Goal: Task Accomplishment & Management: Complete application form

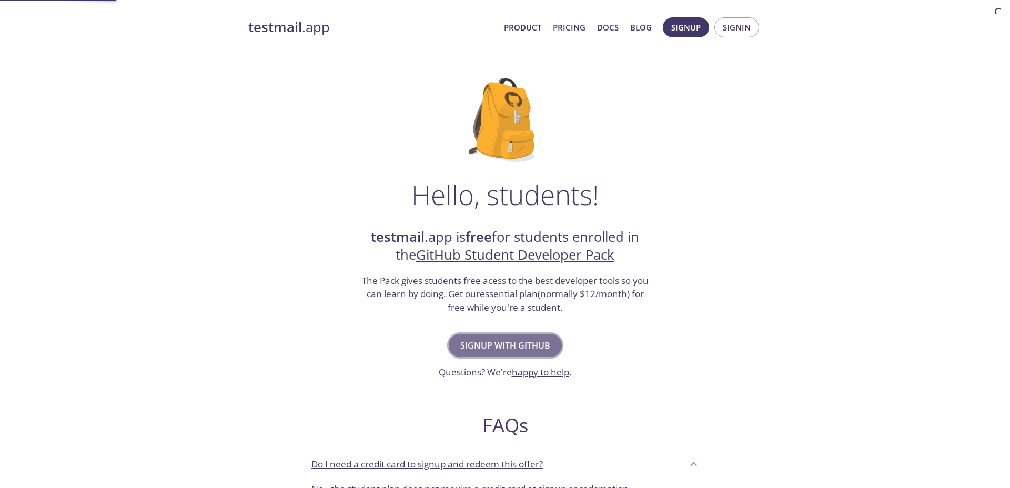
click at [506, 344] on span "Signup with GitHub" at bounding box center [505, 345] width 90 height 15
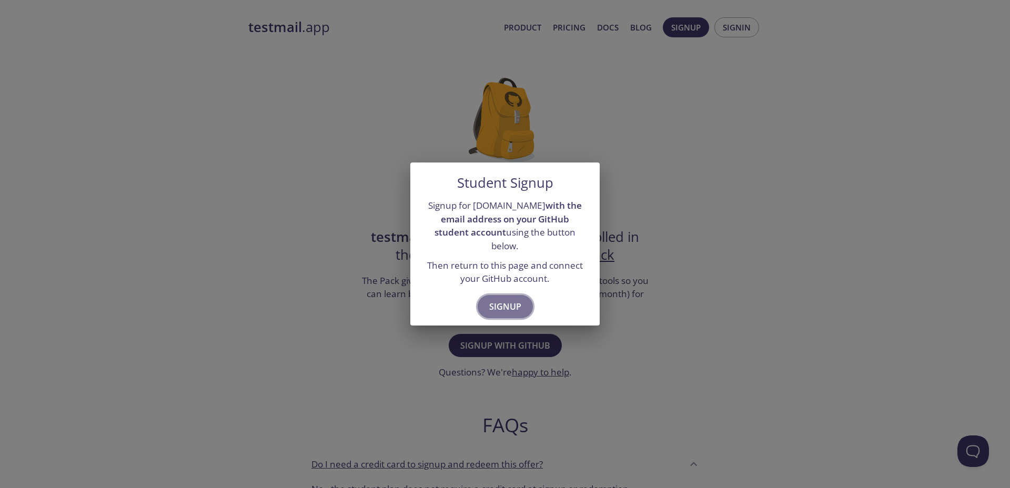
click at [506, 304] on span "Signup" at bounding box center [505, 306] width 32 height 15
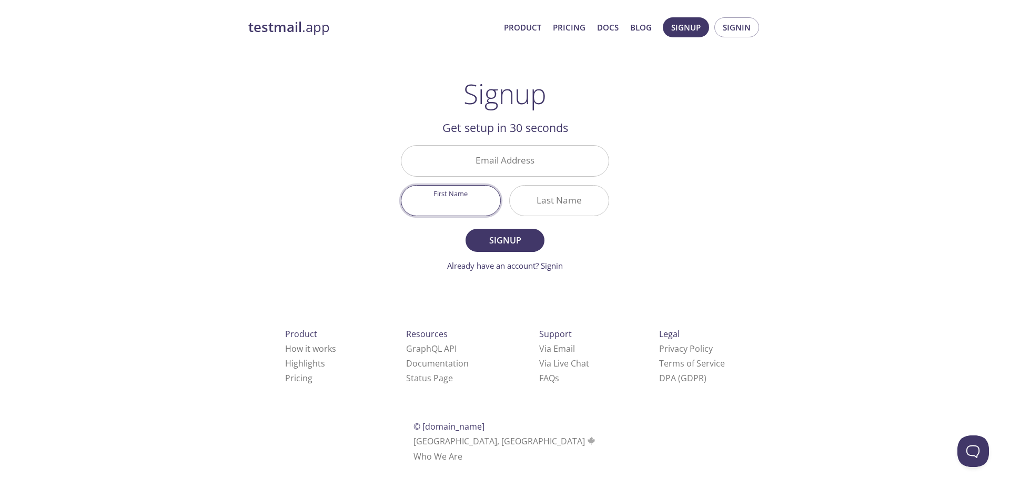
click at [462, 202] on input "First Name" at bounding box center [451, 201] width 99 height 30
click at [495, 164] on input "Email Address" at bounding box center [505, 161] width 207 height 30
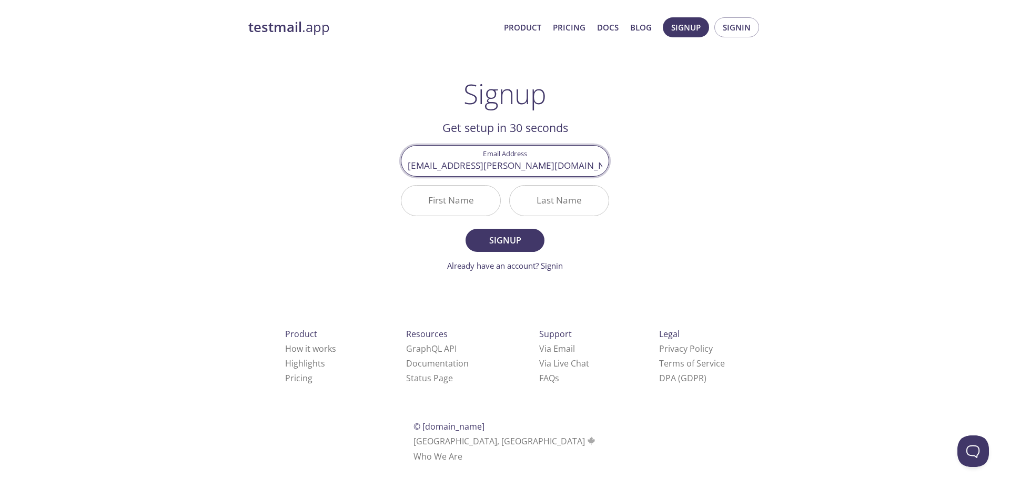
type input "[EMAIL_ADDRESS][PERSON_NAME][DOMAIN_NAME]"
click at [473, 193] on input "First Name" at bounding box center [451, 201] width 99 height 30
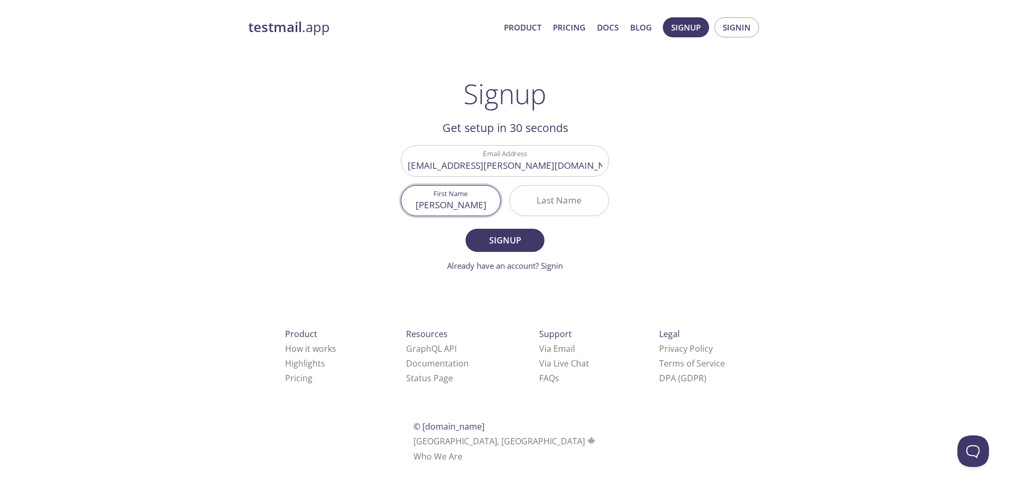
type input "[PERSON_NAME]"
click at [531, 194] on input "Last Name" at bounding box center [559, 201] width 99 height 30
type input "Muxiddinov"
click at [513, 242] on span "Signup" at bounding box center [505, 240] width 56 height 15
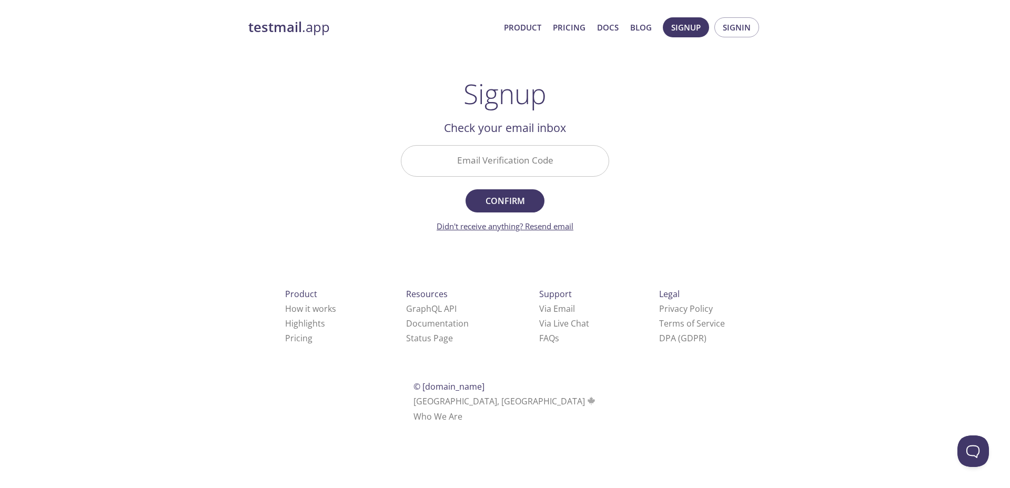
click at [548, 228] on link "Didn't receive anything? Resend email" at bounding box center [505, 226] width 137 height 11
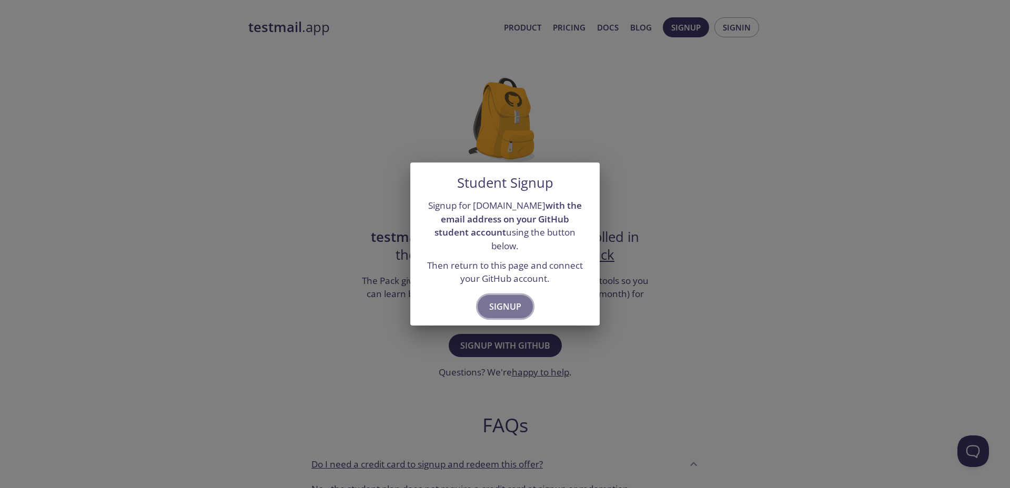
click at [501, 295] on button "Signup" at bounding box center [505, 306] width 55 height 23
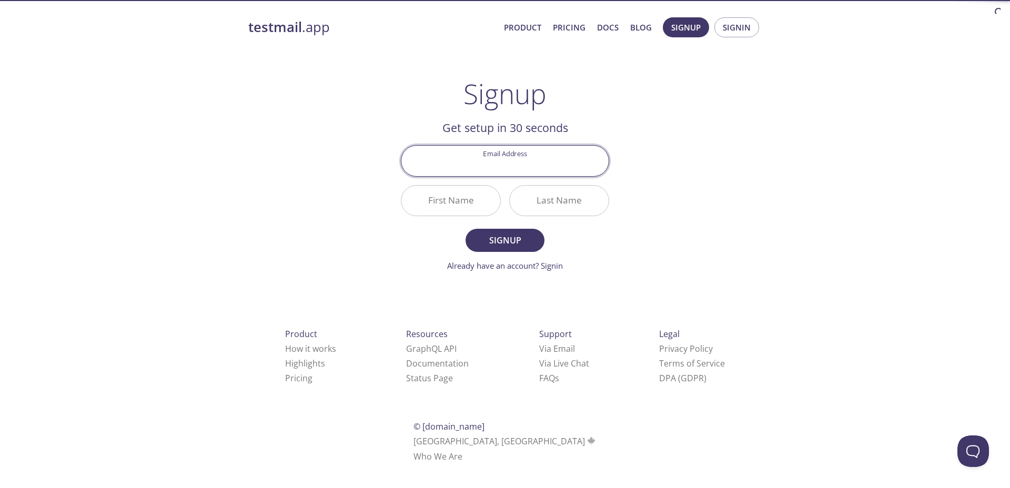
click at [502, 166] on input "Email Address" at bounding box center [505, 161] width 207 height 30
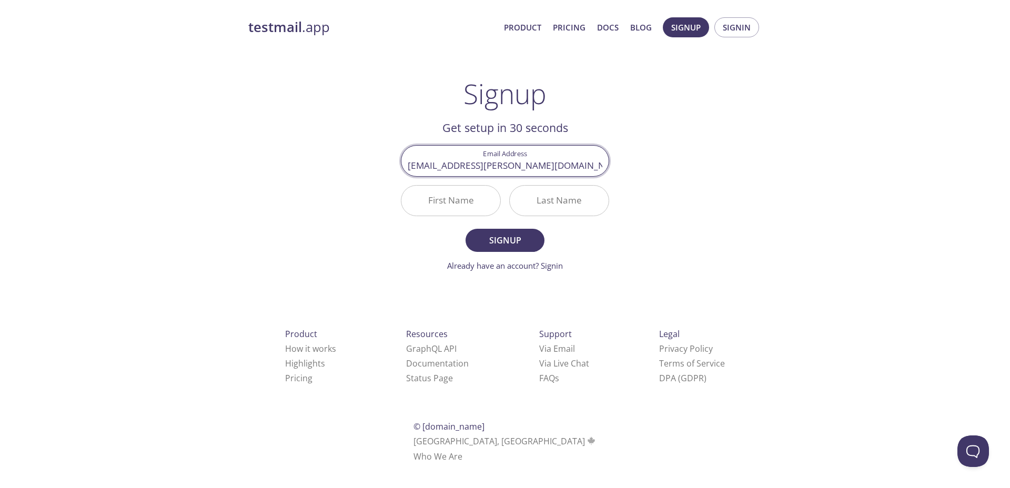
type input "[EMAIL_ADDRESS][PERSON_NAME][DOMAIN_NAME]"
click at [466, 202] on input "First Name" at bounding box center [451, 201] width 99 height 30
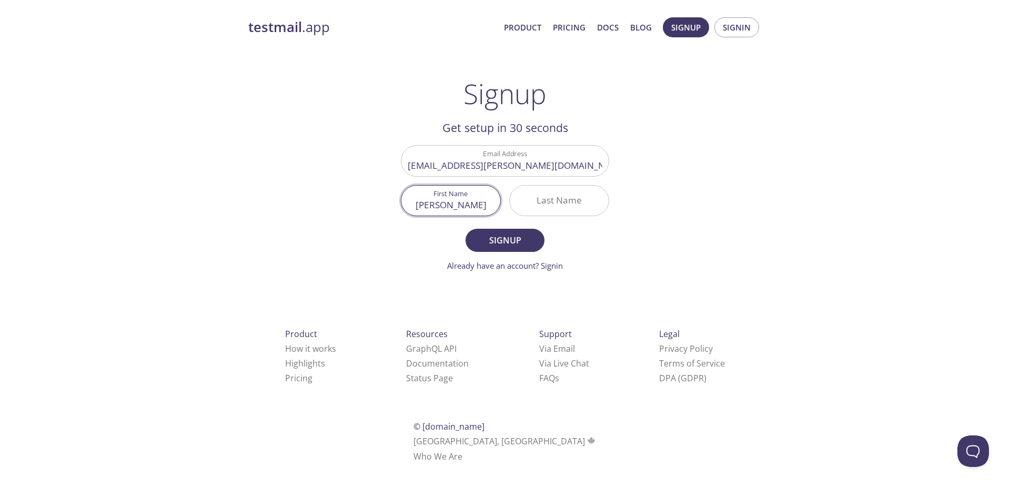
type input "[PERSON_NAME]"
click at [520, 200] on input "Last Name" at bounding box center [559, 201] width 99 height 30
type input "Muxiddinov"
click at [500, 232] on button "Signup" at bounding box center [505, 240] width 79 height 23
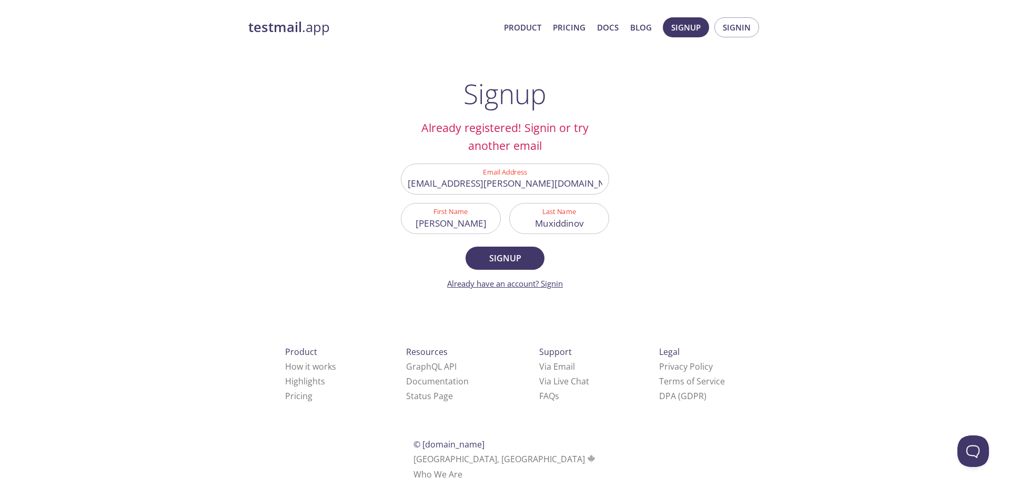
click at [550, 287] on link "Already have an account? Signin" at bounding box center [505, 283] width 116 height 11
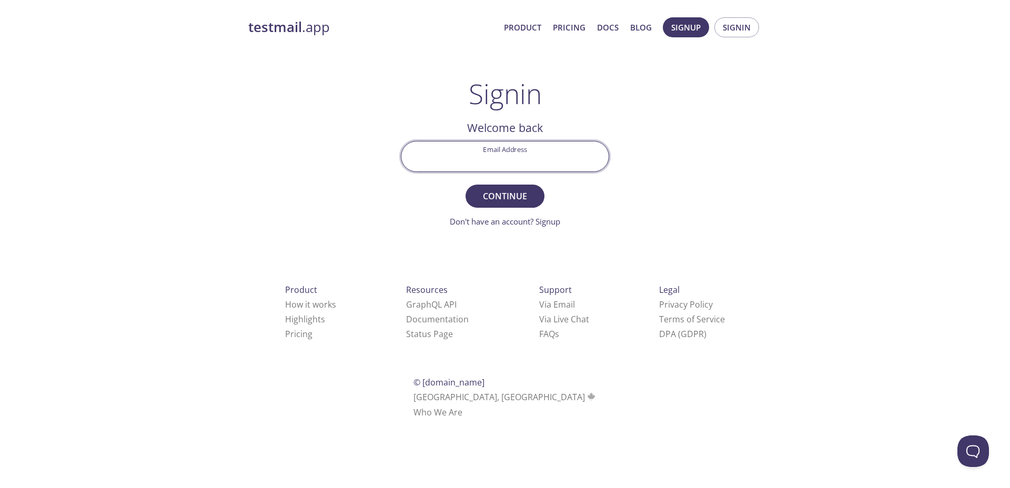
click at [502, 151] on input "Email Address" at bounding box center [505, 157] width 207 height 30
type input "[EMAIL_ADDRESS][PERSON_NAME][DOMAIN_NAME]"
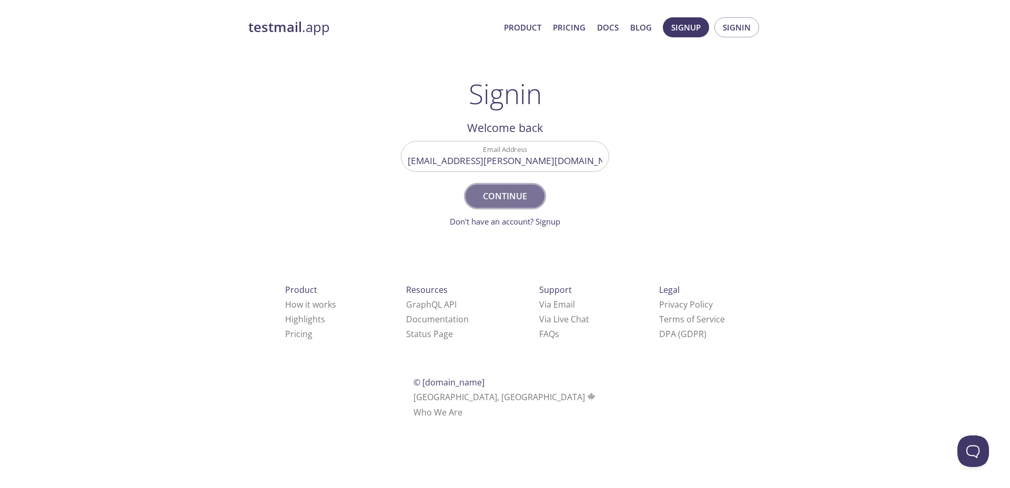
click at [512, 191] on span "Continue" at bounding box center [505, 196] width 56 height 15
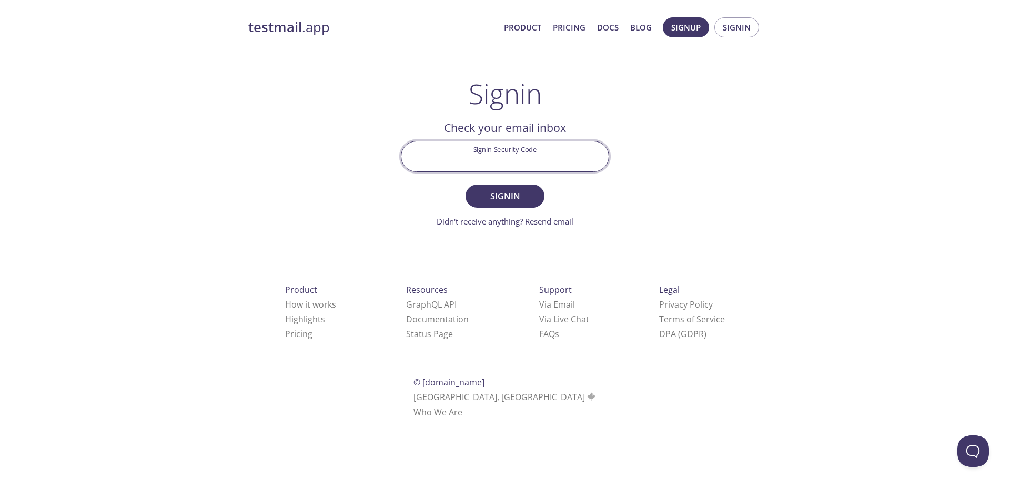
click at [504, 160] on input "Signin Security Code" at bounding box center [505, 157] width 207 height 30
paste input "2J7A6ZQ"
type input "2J7A6ZQ"
click at [508, 191] on span "Signin" at bounding box center [505, 196] width 56 height 15
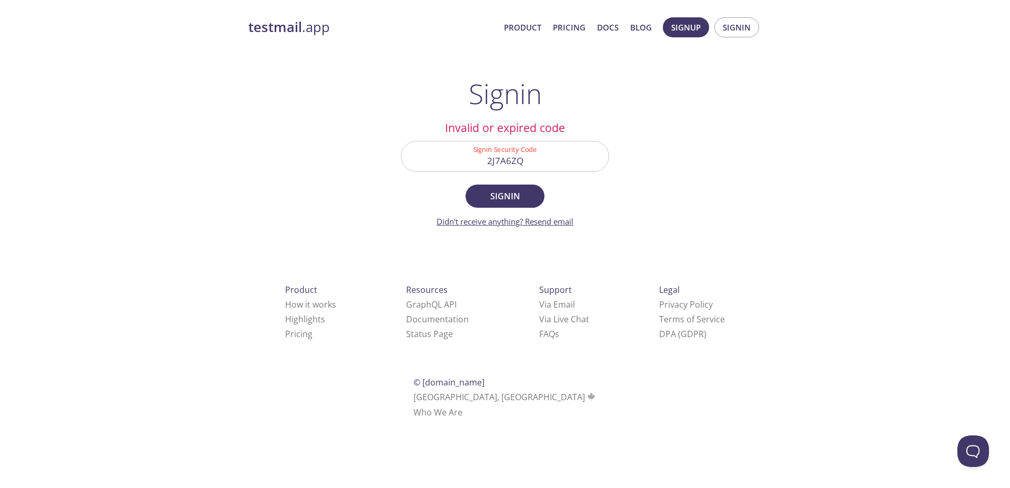
click at [534, 224] on link "Didn't receive anything? Resend email" at bounding box center [505, 221] width 137 height 11
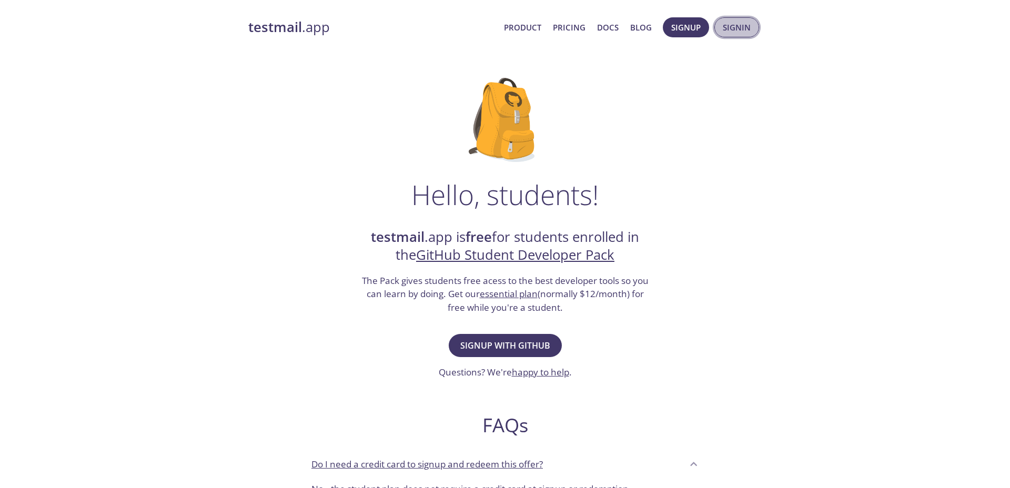
click at [720, 34] on button "Signin" at bounding box center [737, 27] width 45 height 20
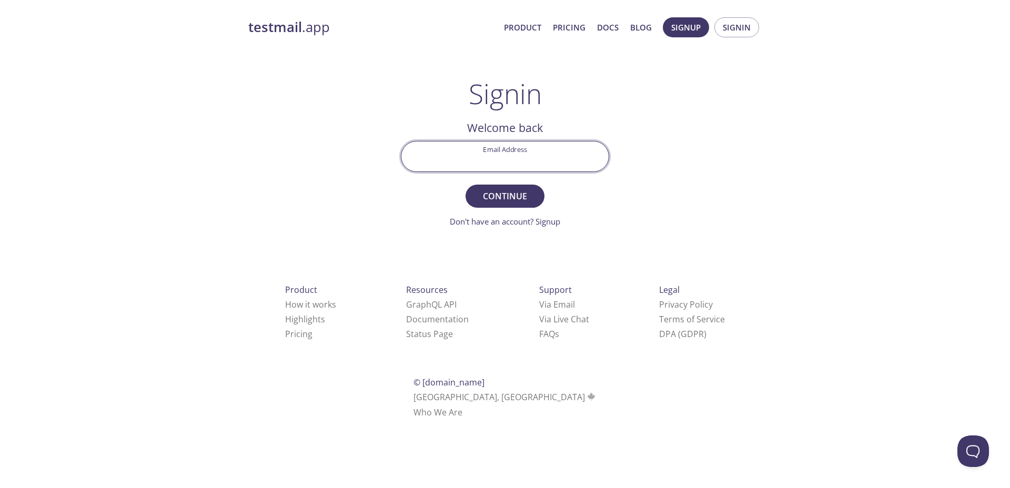
click at [509, 163] on input "Email Address" at bounding box center [505, 157] width 207 height 30
type input "[EMAIL_ADDRESS][PERSON_NAME][DOMAIN_NAME]"
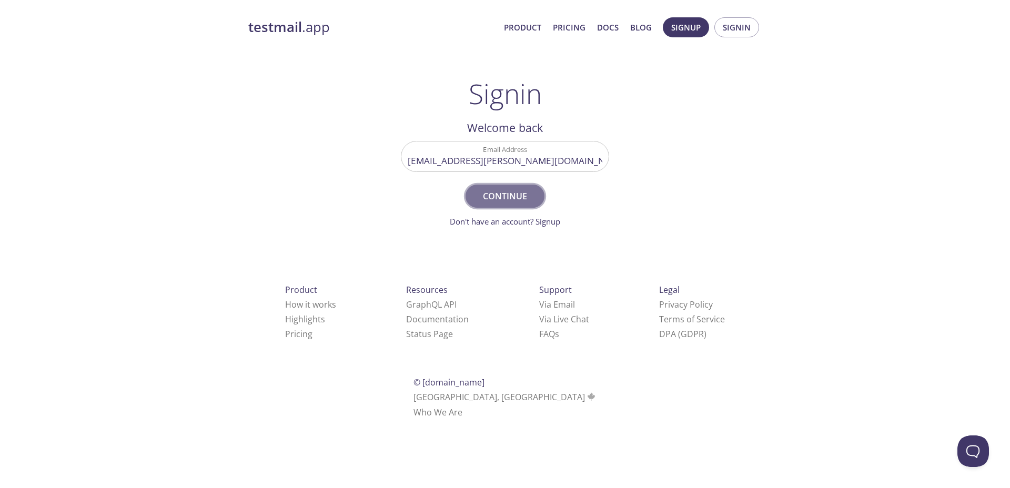
click at [503, 199] on span "Continue" at bounding box center [505, 196] width 56 height 15
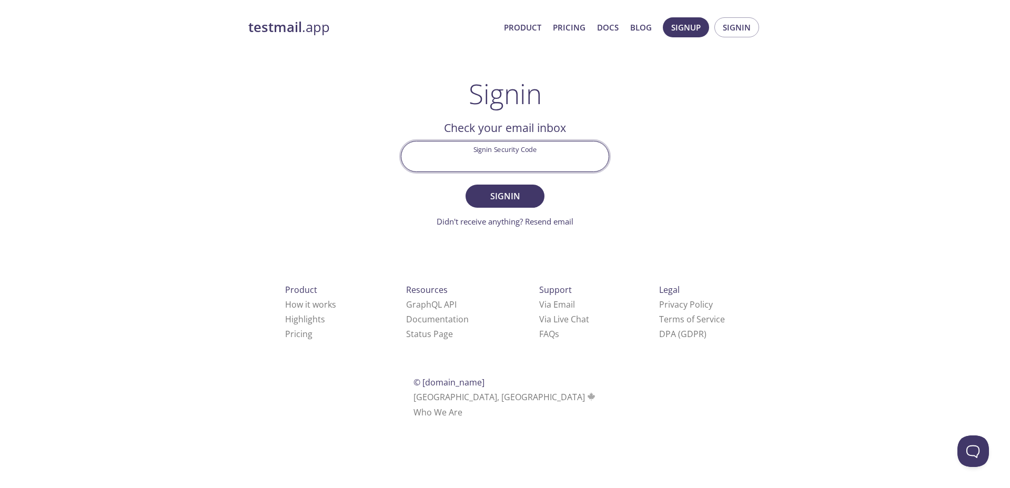
click at [517, 163] on input "Signin Security Code" at bounding box center [505, 157] width 207 height 30
paste input "CEBP71R"
type input "CEBP71R"
click at [499, 196] on span "Signin" at bounding box center [505, 196] width 56 height 15
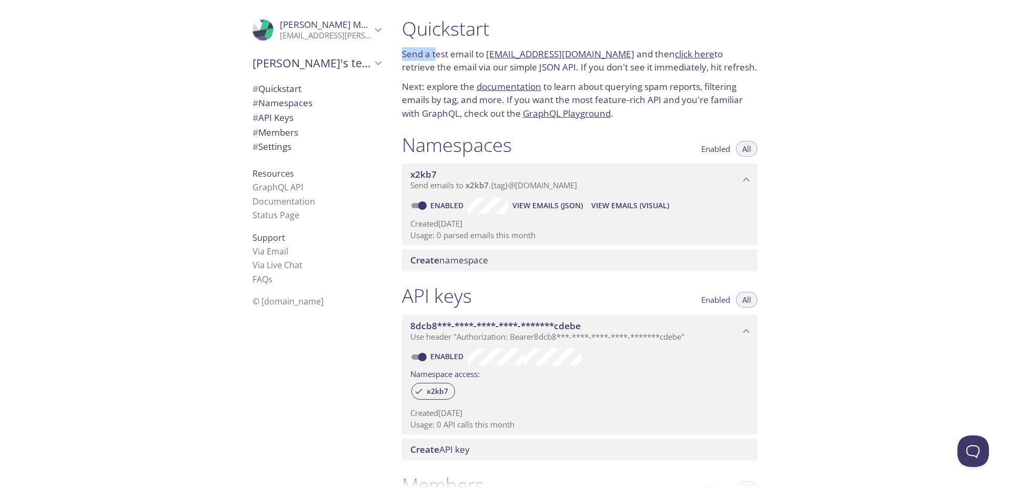
drag, startPoint x: 403, startPoint y: 48, endPoint x: 440, endPoint y: 56, distance: 37.7
click at [440, 56] on p "Send a test email to [EMAIL_ADDRESS][DOMAIN_NAME] and then click here to retrie…" at bounding box center [580, 60] width 356 height 27
drag, startPoint x: 401, startPoint y: 67, endPoint x: 444, endPoint y: 68, distance: 43.2
click at [444, 68] on div "Quickstart Send a test email to [EMAIL_ADDRESS][DOMAIN_NAME] and then click her…" at bounding box center [580, 69] width 373 height 116
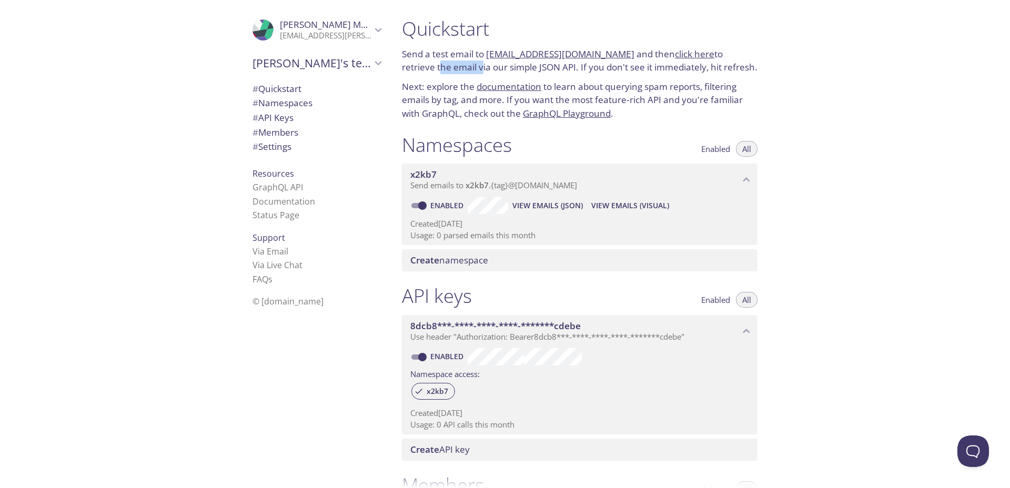
click at [444, 68] on p "Send a test email to [EMAIL_ADDRESS][DOMAIN_NAME] and then click here to retrie…" at bounding box center [580, 60] width 356 height 27
drag, startPoint x: 547, startPoint y: 67, endPoint x: 612, endPoint y: 63, distance: 65.4
click at [612, 63] on p "Send a test email to [EMAIL_ADDRESS][DOMAIN_NAME] and then click here to retrie…" at bounding box center [580, 60] width 356 height 27
click at [284, 114] on span "# API Keys" at bounding box center [273, 118] width 41 height 12
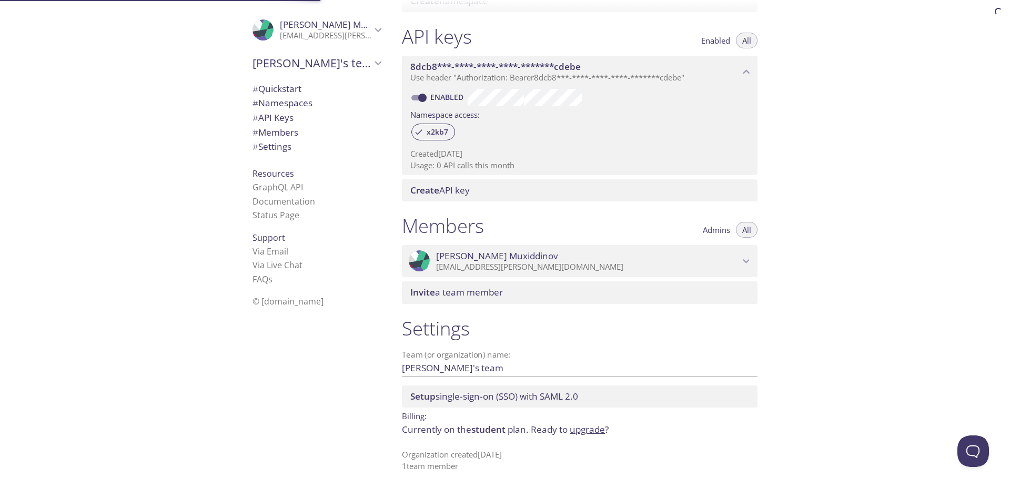
scroll to position [260, 0]
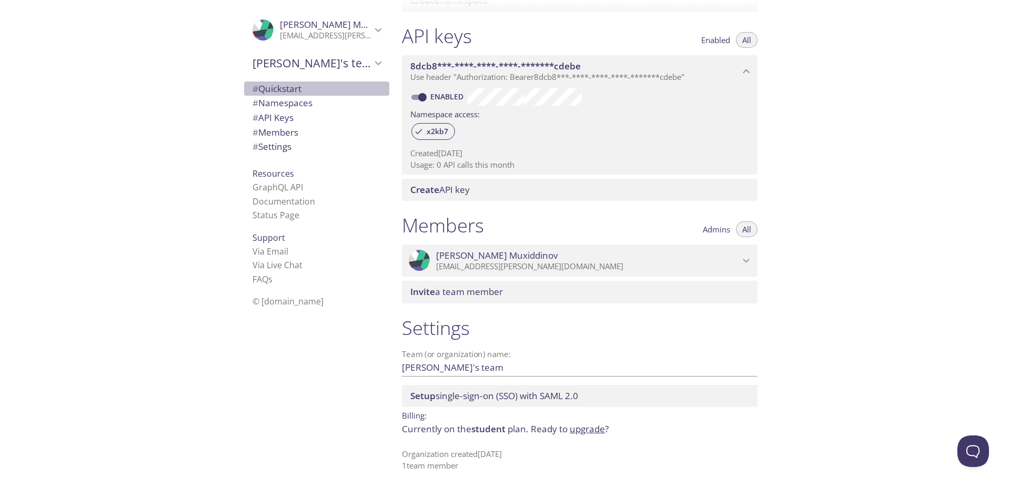
click at [305, 93] on span "# Quickstart" at bounding box center [317, 89] width 128 height 14
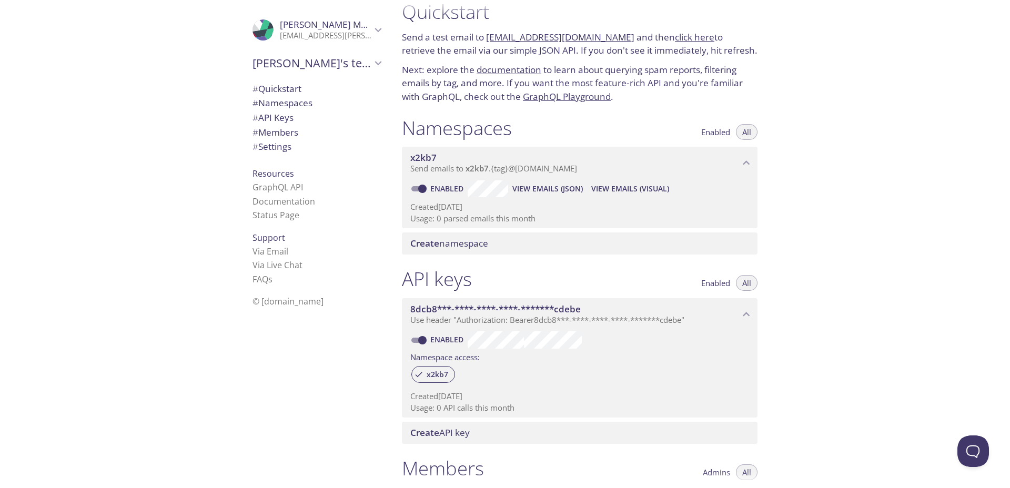
click at [304, 101] on span "# Namespaces" at bounding box center [283, 103] width 60 height 12
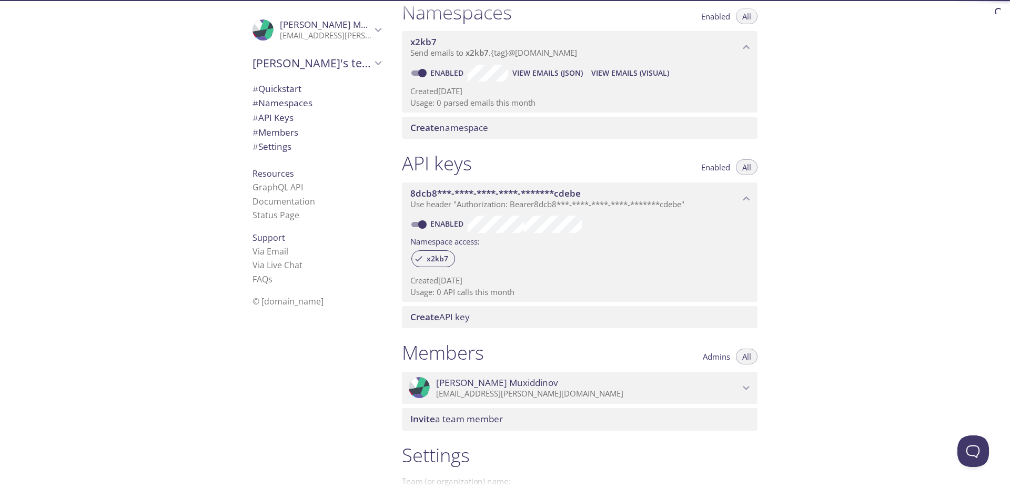
scroll to position [133, 0]
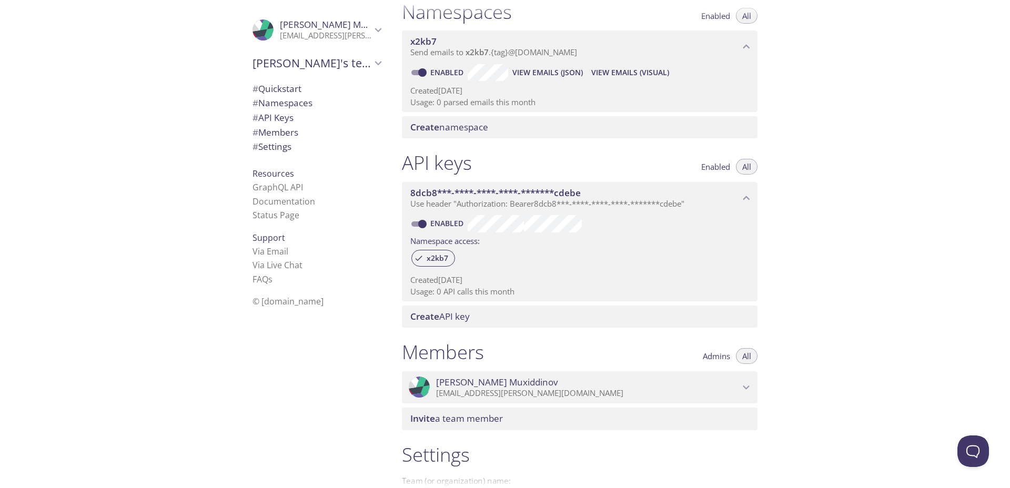
click at [302, 113] on ul "# Quickstart # Namespaces # API Keys # Members # Settings" at bounding box center [316, 118] width 145 height 73
click at [302, 113] on span "# API Keys" at bounding box center [317, 118] width 128 height 14
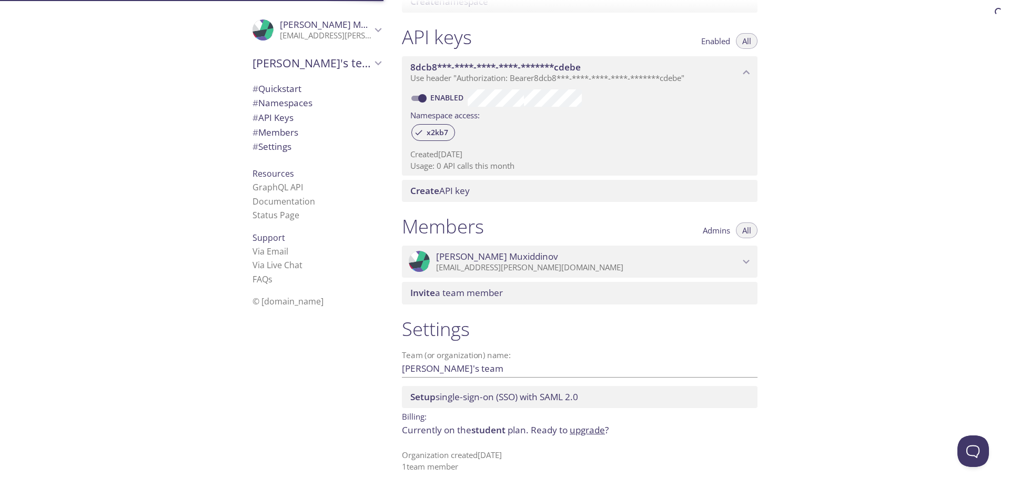
scroll to position [260, 0]
click at [305, 134] on span "# Members" at bounding box center [317, 133] width 128 height 14
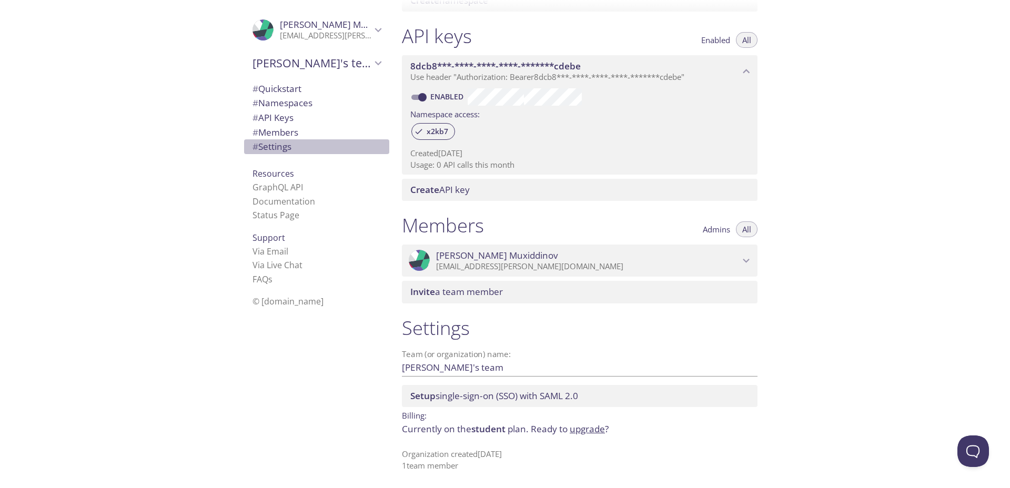
click at [300, 149] on span "# Settings" at bounding box center [317, 147] width 128 height 14
click at [296, 182] on link "GraphQL API" at bounding box center [278, 188] width 51 height 12
click at [276, 250] on link "Via Email" at bounding box center [271, 252] width 36 height 12
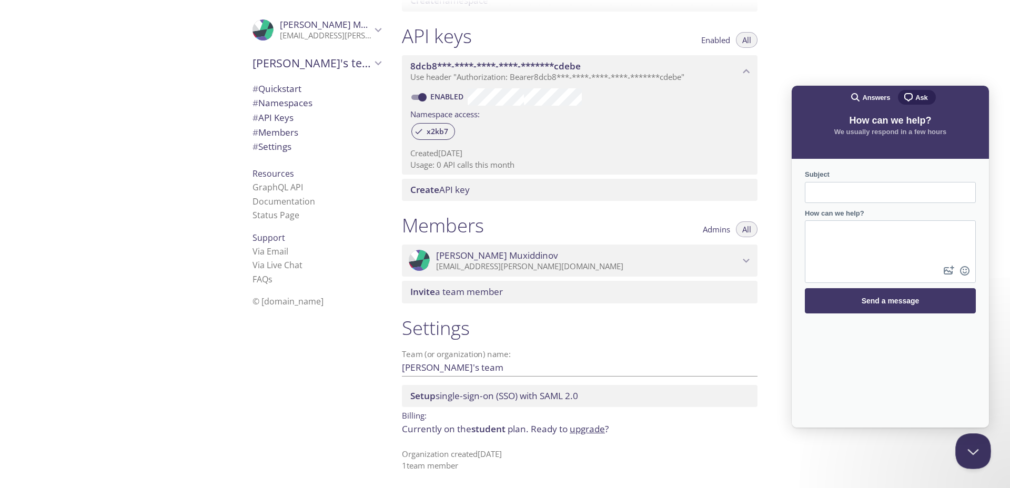
click at [981, 437] on div at bounding box center [972, 450] width 32 height 32
click at [974, 447] on button "Close Beacon popover" at bounding box center [972, 450] width 32 height 32
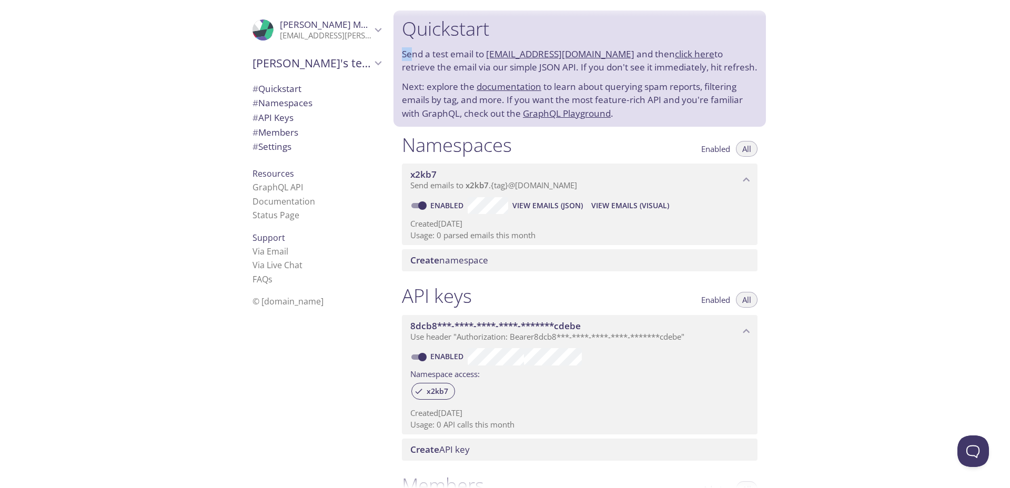
drag, startPoint x: 402, startPoint y: 50, endPoint x: 429, endPoint y: 56, distance: 27.6
click at [429, 56] on p "Send a test email to [EMAIL_ADDRESS][DOMAIN_NAME] and then click here to retrie…" at bounding box center [580, 60] width 356 height 27
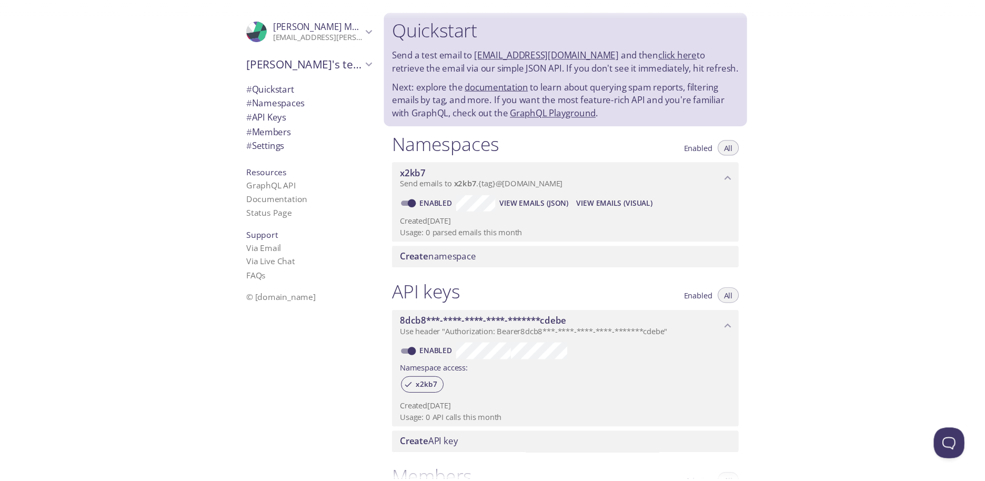
scroll to position [63, 0]
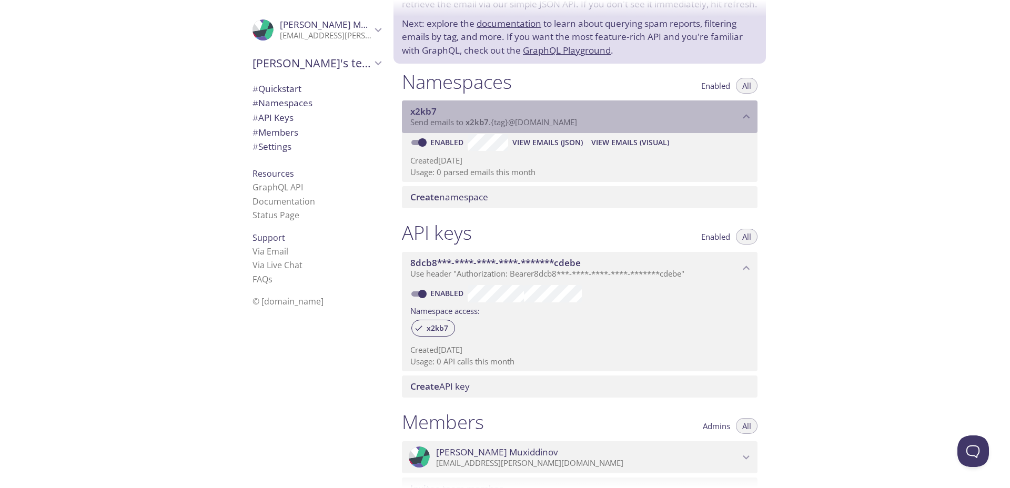
drag, startPoint x: 436, startPoint y: 105, endPoint x: 459, endPoint y: 113, distance: 24.1
click at [459, 113] on span "x2kb7" at bounding box center [574, 112] width 329 height 12
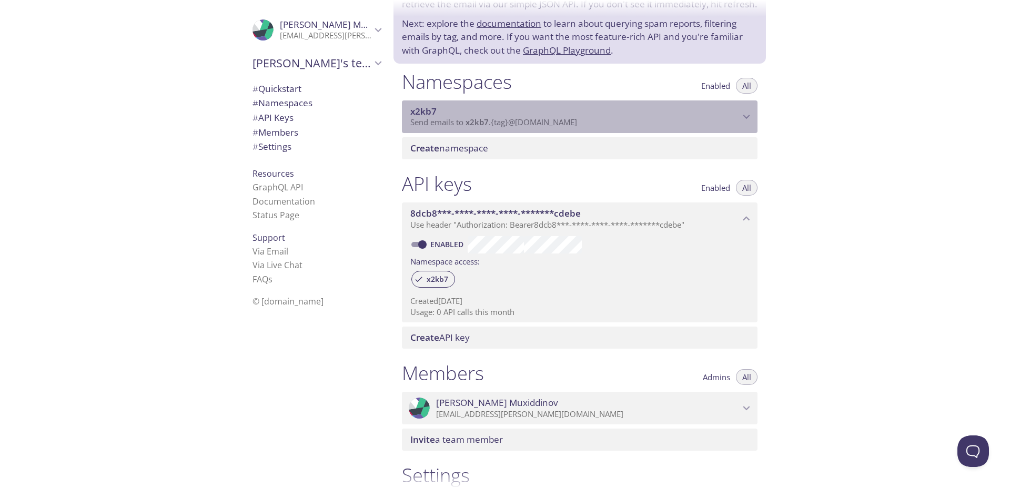
click at [459, 113] on span "x2kb7" at bounding box center [574, 112] width 329 height 12
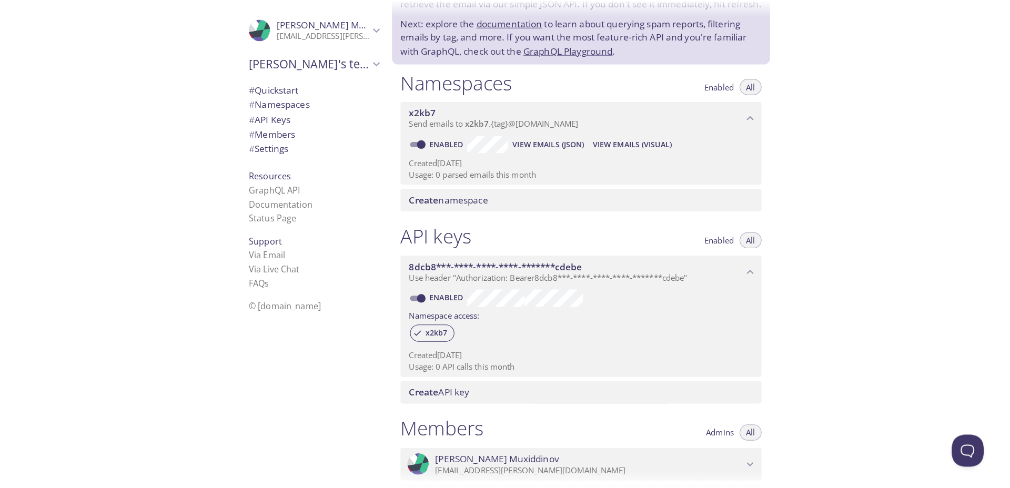
scroll to position [0, 0]
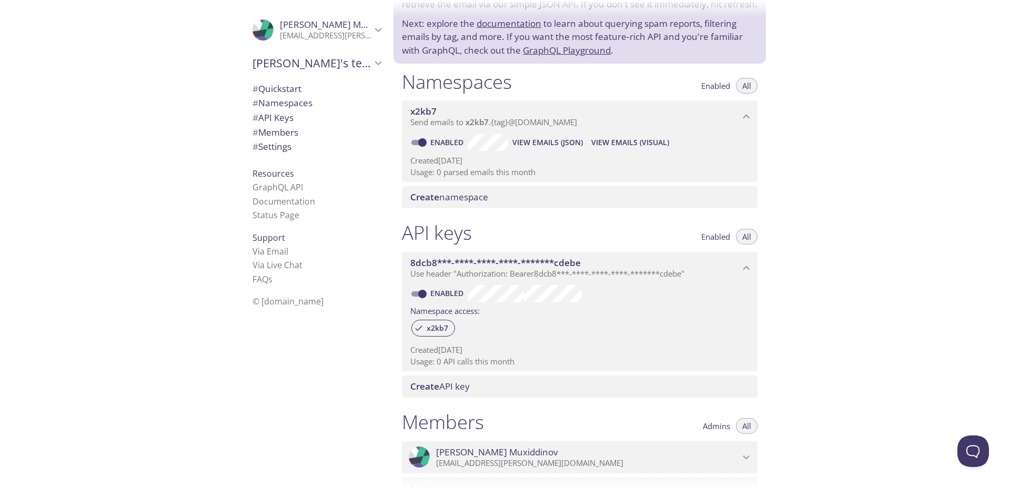
drag, startPoint x: 407, startPoint y: 116, endPoint x: 470, endPoint y: 338, distance: 230.4
click at [470, 338] on div "Quickstart Send a test email to [EMAIL_ADDRESS][DOMAIN_NAME] and then click her…" at bounding box center [584, 181] width 381 height 488
